Goal: Transaction & Acquisition: Book appointment/travel/reservation

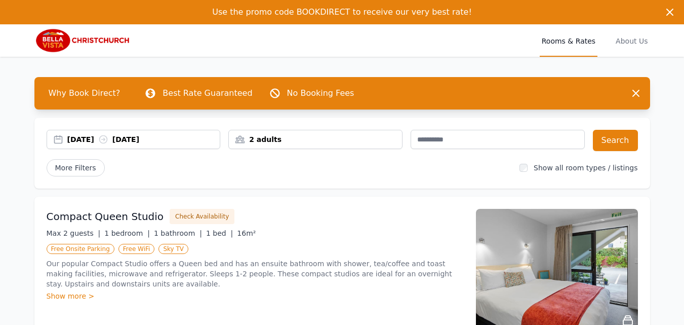
click at [271, 136] on div "2 adults" at bounding box center [315, 139] width 173 height 10
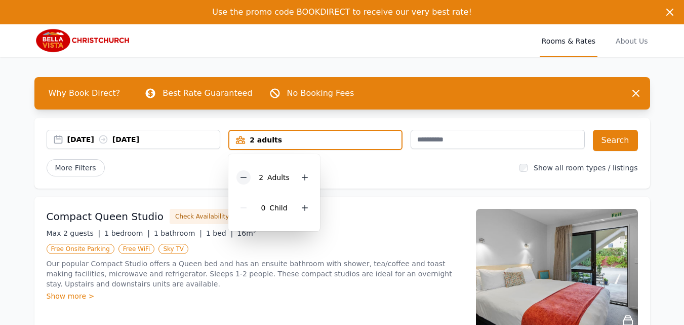
click at [246, 176] on icon at bounding box center [243, 177] width 8 height 8
click at [361, 203] on div "Compact Queen Studio Check Availability Max 2 guests | 1 bedroom | 1 bathroom |…" at bounding box center [342, 269] width 616 height 146
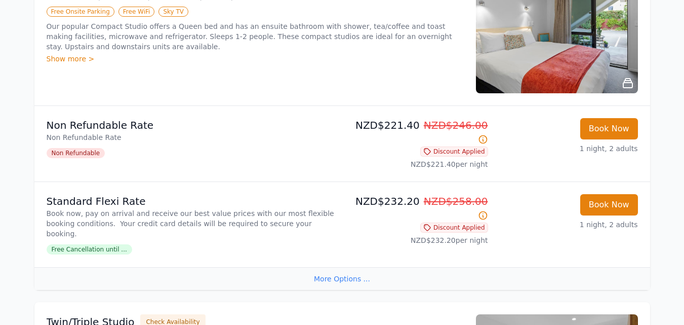
scroll to position [253, 0]
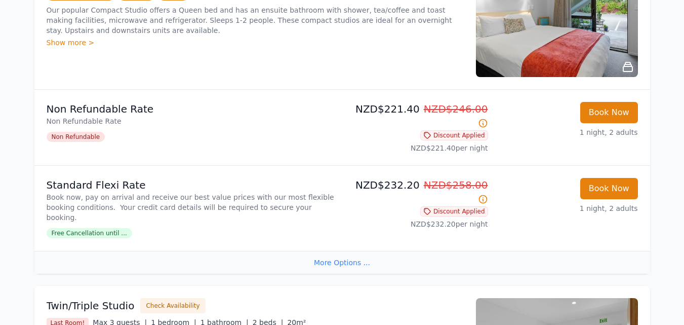
click at [483, 195] on icon at bounding box center [483, 199] width 8 height 8
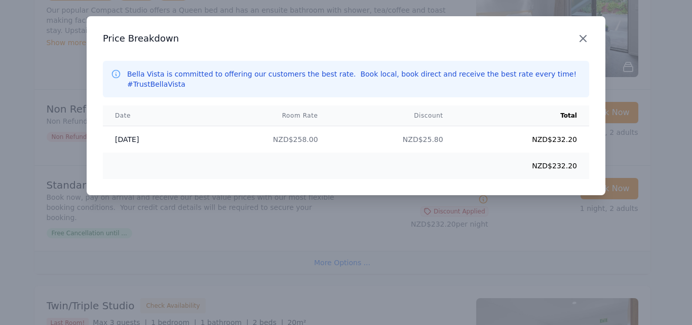
click at [583, 37] on icon "button" at bounding box center [583, 38] width 12 height 12
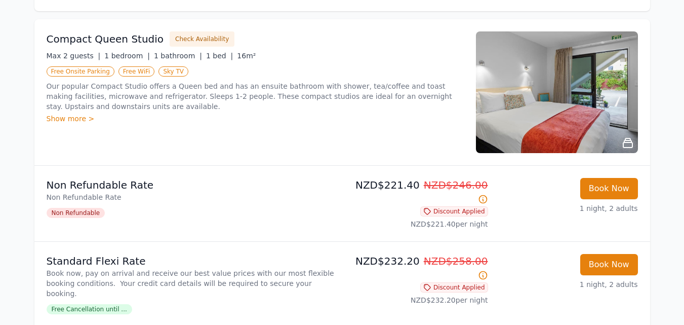
scroll to position [51, 0]
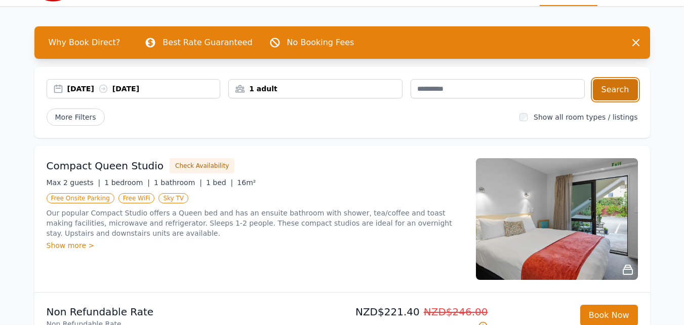
click at [611, 92] on button "Search" at bounding box center [615, 89] width 45 height 21
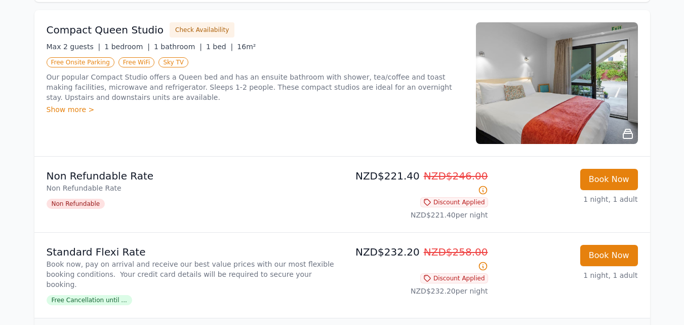
scroll to position [203, 0]
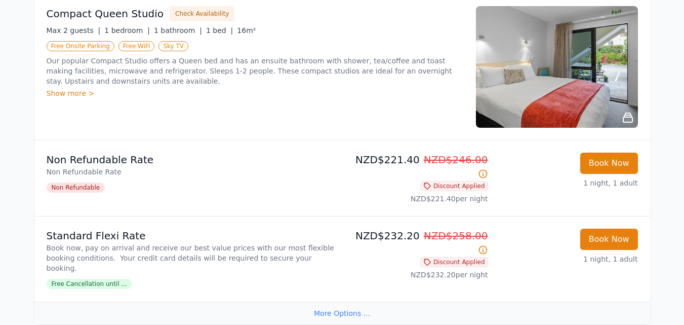
click at [101, 278] on span "Free Cancellation until ..." at bounding box center [90, 283] width 86 height 10
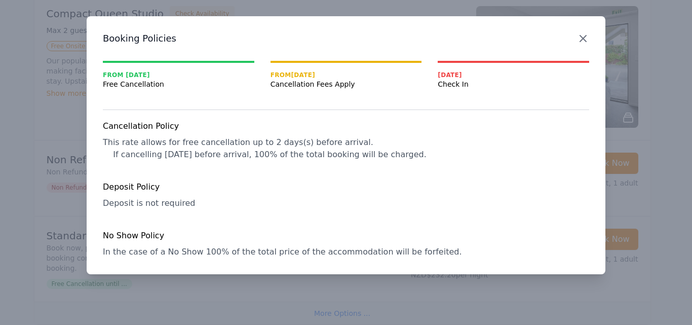
click at [583, 36] on icon "button" at bounding box center [583, 38] width 12 height 12
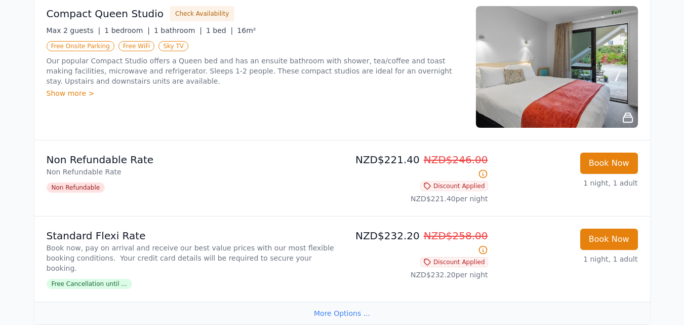
scroll to position [0, 0]
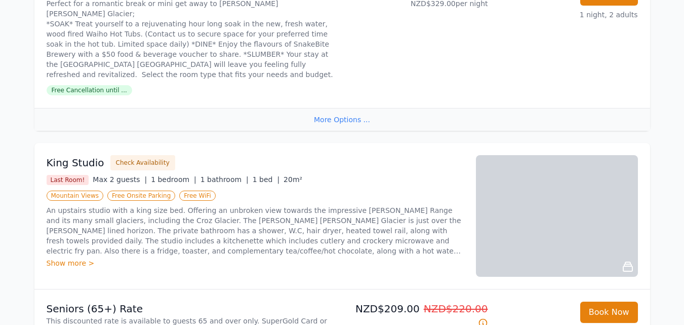
scroll to position [1013, 0]
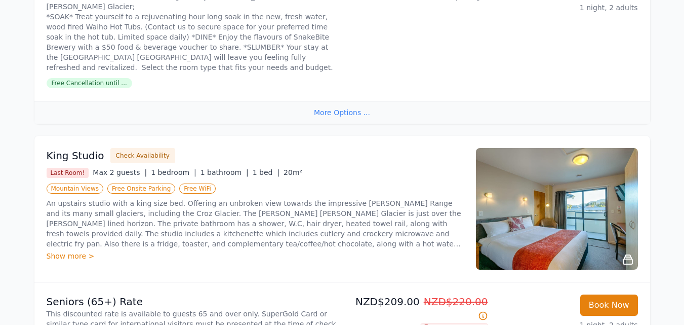
click at [78, 251] on div "Show more >" at bounding box center [255, 256] width 417 height 10
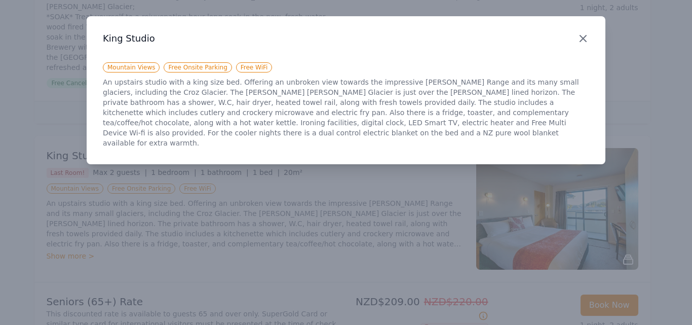
click at [581, 38] on icon "button" at bounding box center [583, 38] width 12 height 12
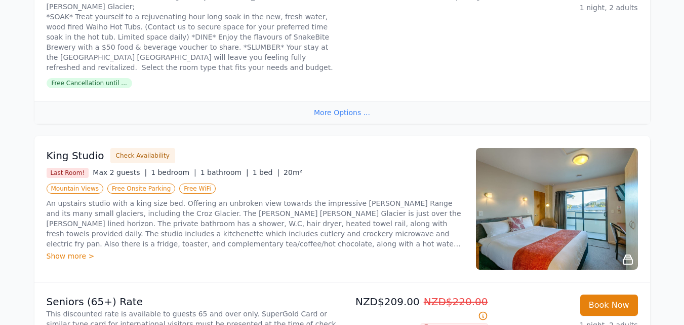
click at [629, 255] on icon at bounding box center [627, 259] width 9 height 9
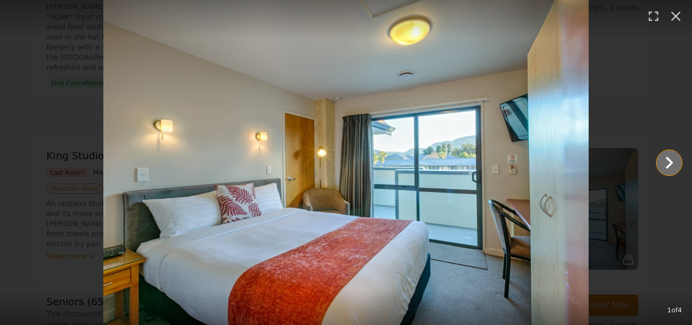
click at [666, 163] on icon "Show slide 2 of 4" at bounding box center [669, 162] width 24 height 24
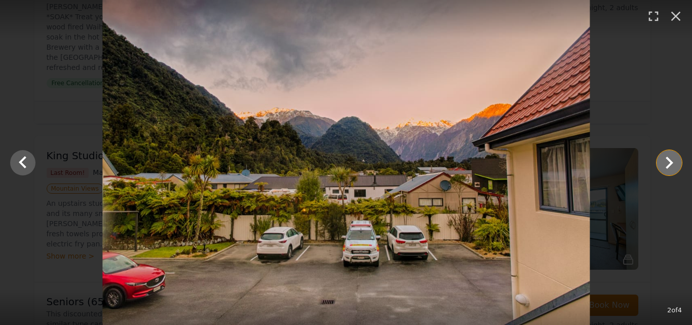
click at [666, 163] on icon "Show slide 3 of 4" at bounding box center [669, 162] width 24 height 24
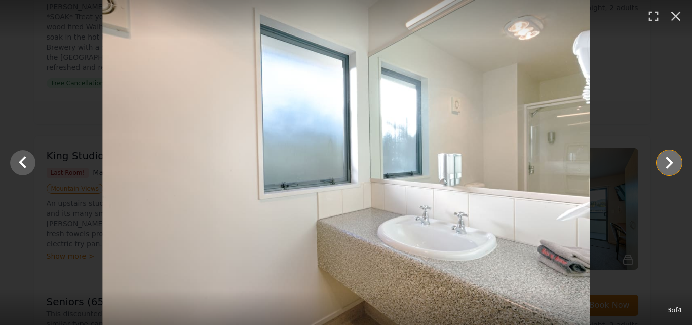
click at [666, 163] on icon "Show slide 4 of 4" at bounding box center [669, 162] width 24 height 24
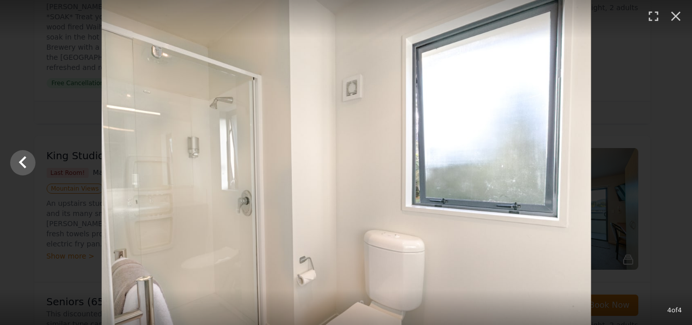
click at [666, 163] on div at bounding box center [347, 162] width 692 height 325
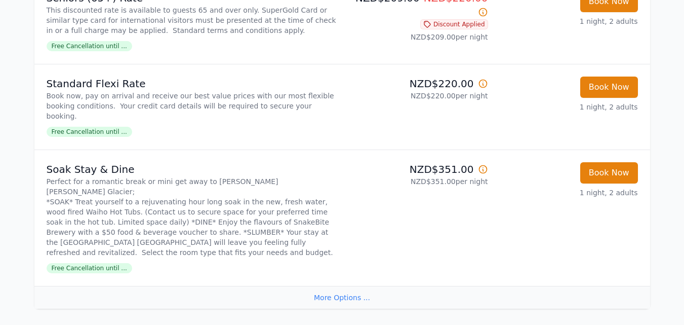
scroll to position [1316, 0]
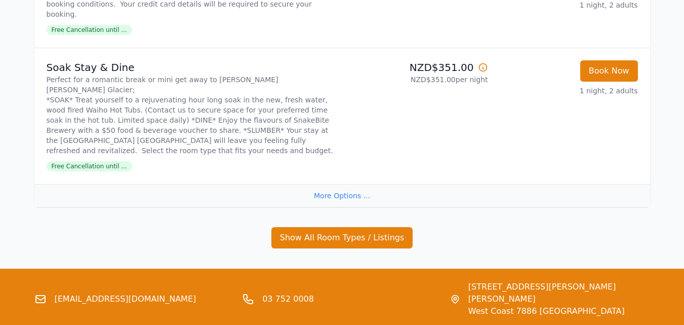
click at [315, 184] on div "More Options ..." at bounding box center [342, 195] width 616 height 23
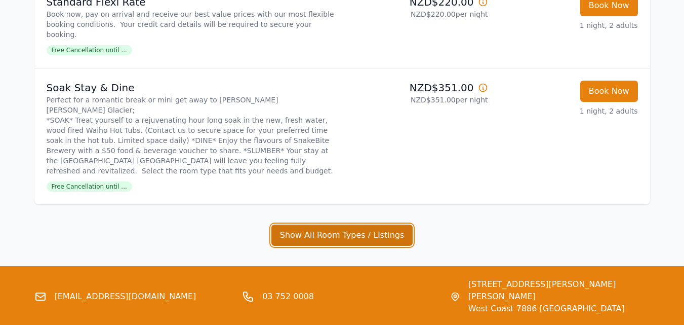
click at [346, 224] on button "Show All Room Types / Listings" at bounding box center [342, 234] width 142 height 21
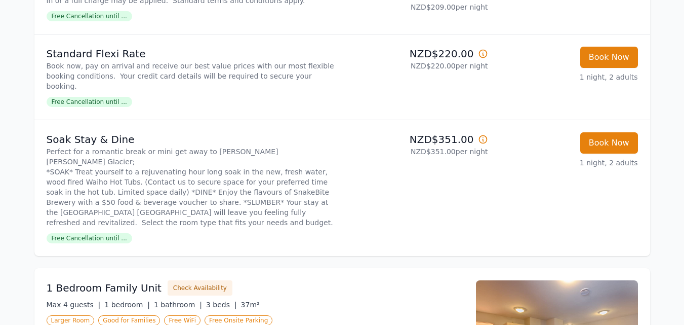
scroll to position [1220, 0]
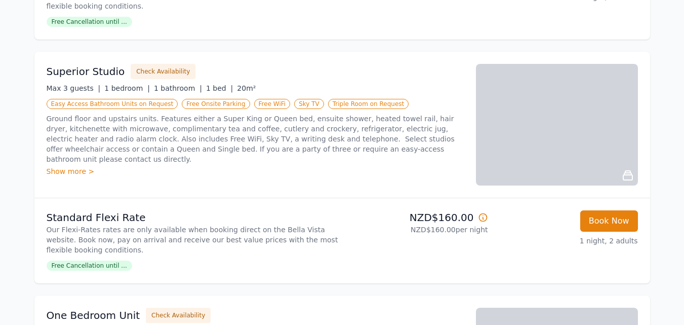
scroll to position [405, 0]
